Goal: Task Accomplishment & Management: Manage account settings

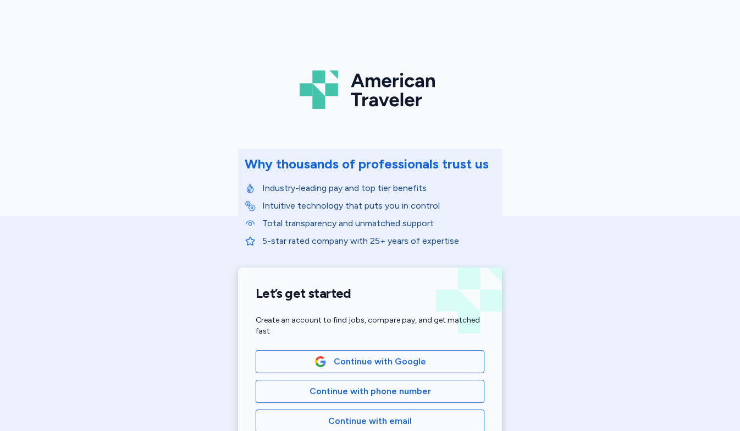
scroll to position [138, 0]
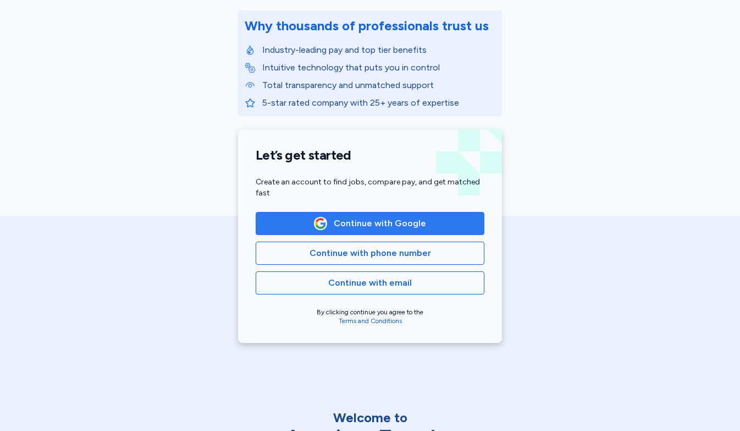
click at [379, 217] on span "Continue with Google" at bounding box center [380, 223] width 92 height 13
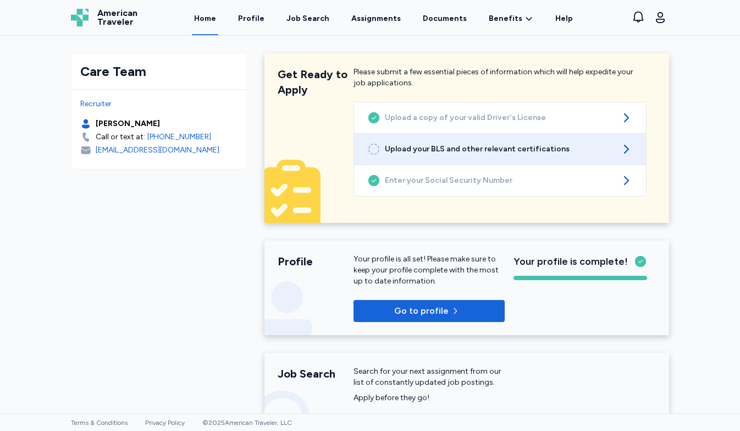
click at [563, 146] on span "Upload your BLS and other relevant certifications" at bounding box center [500, 149] width 230 height 11
click at [510, 150] on span "Upload your BLS and other relevant certifications" at bounding box center [500, 149] width 230 height 11
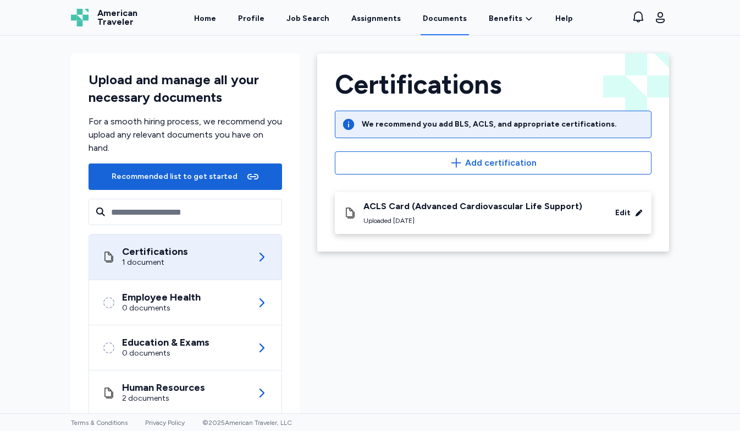
click at [456, 221] on div "Uploaded [DATE]" at bounding box center [472, 220] width 219 height 9
